Goal: Check status: Check status

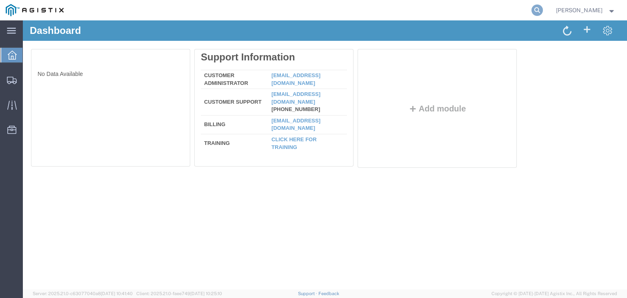
click at [543, 9] on icon at bounding box center [536, 9] width 11 height 11
paste input "57116419"
type input "57116419"
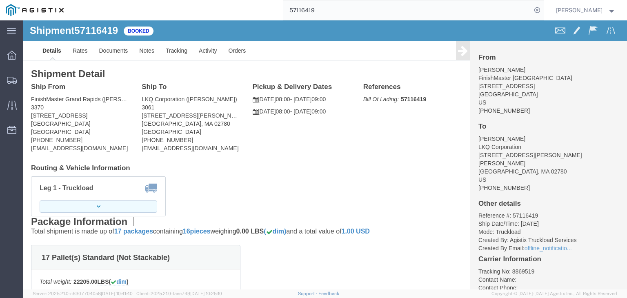
click button "button"
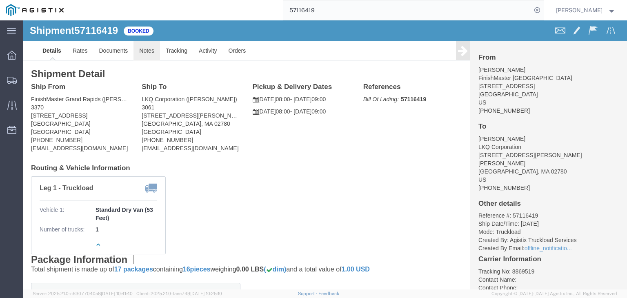
click link "Notes"
